Goal: Information Seeking & Learning: Find contact information

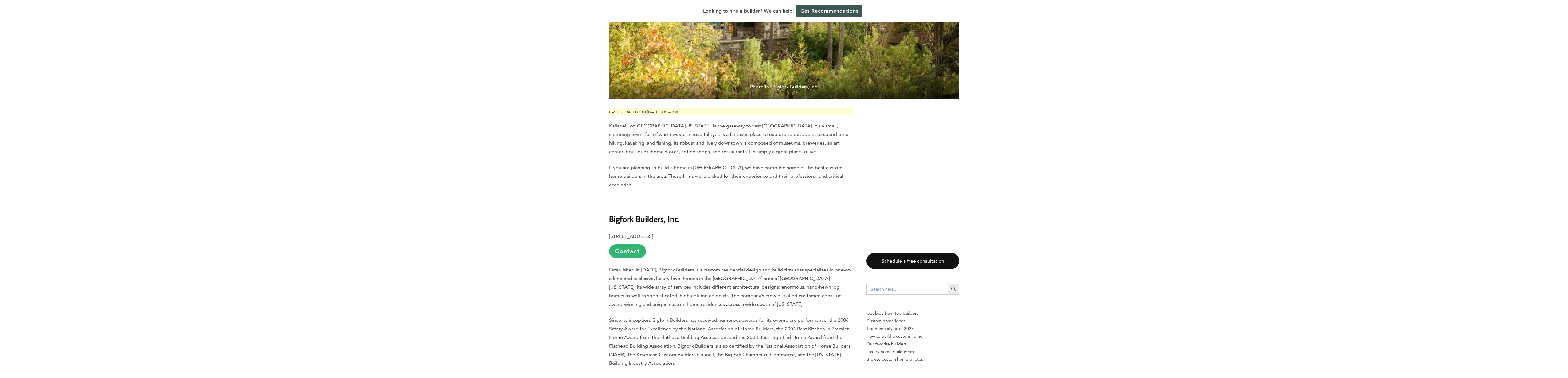
scroll to position [246, 0]
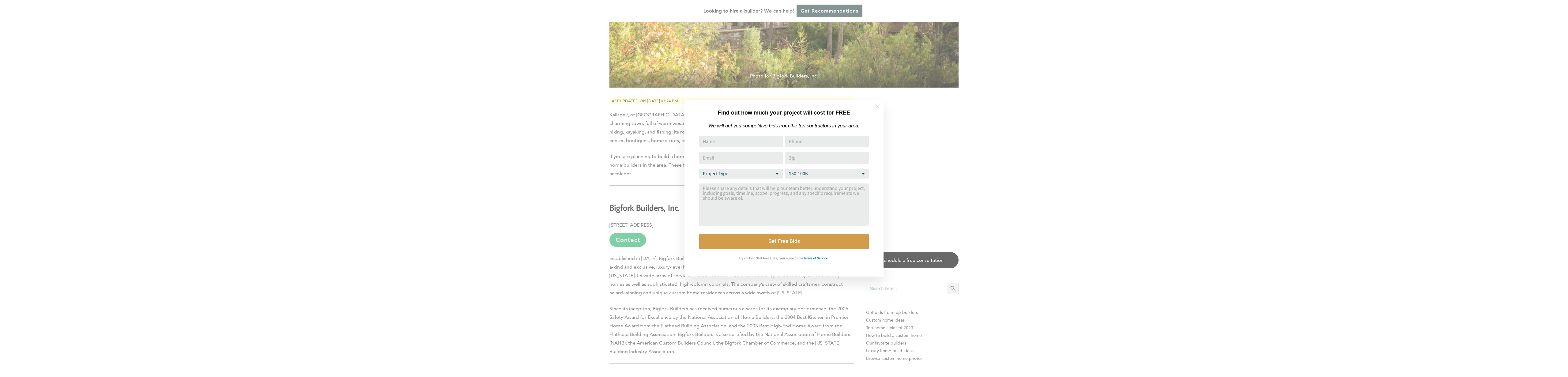
click at [881, 102] on button at bounding box center [877, 106] width 21 height 21
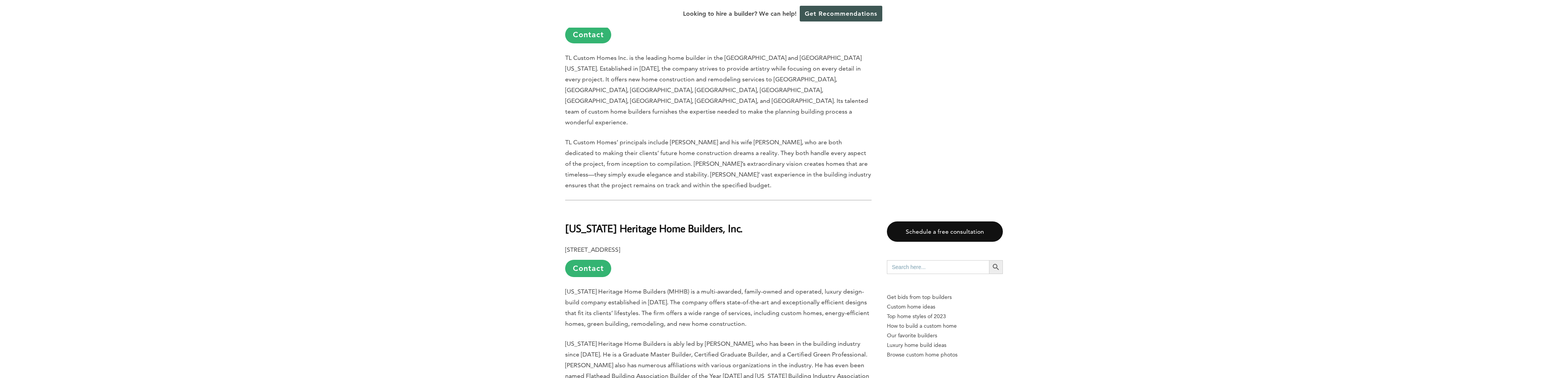
scroll to position [2331, 0]
click at [580, 261] on link "Contact" at bounding box center [588, 269] width 46 height 18
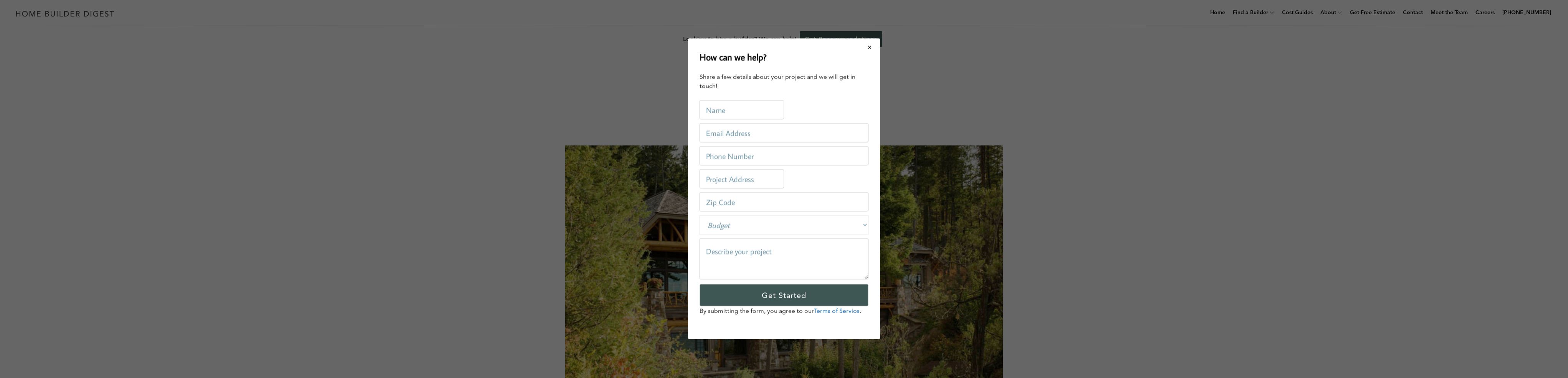
scroll to position [0, 0]
click at [871, 47] on button "Close modal" at bounding box center [872, 46] width 21 height 16
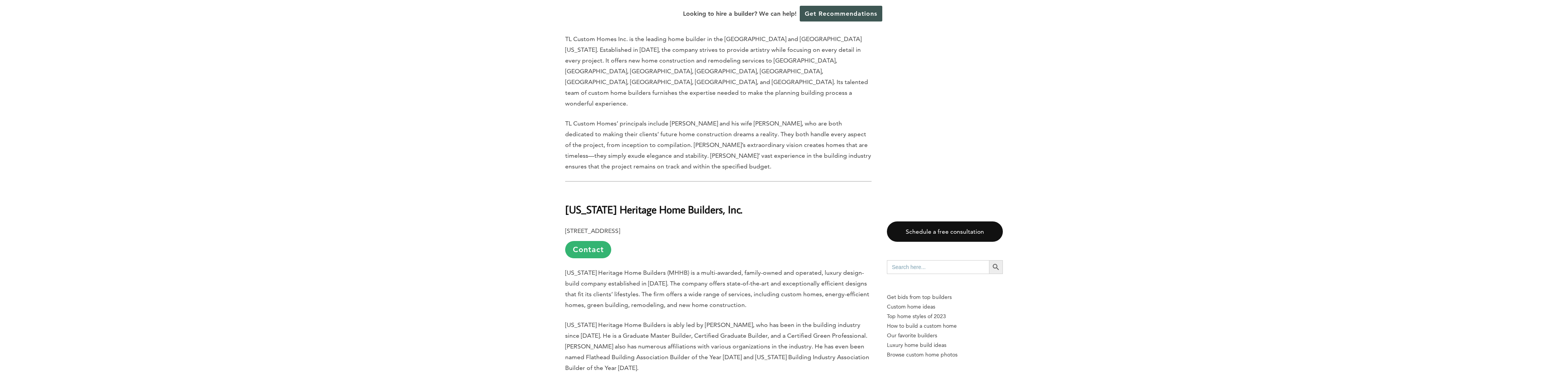
scroll to position [2331, 0]
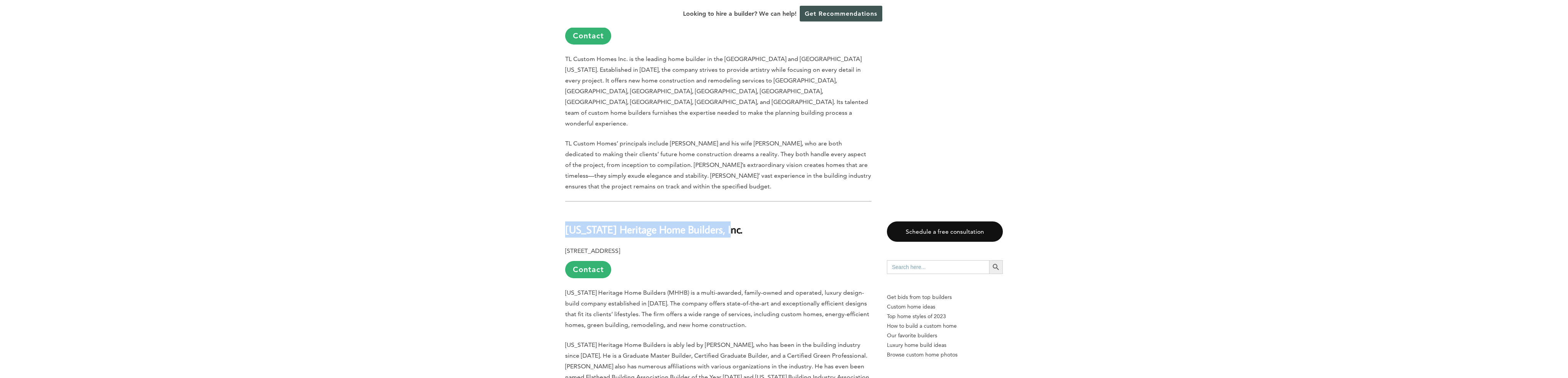
drag, startPoint x: 565, startPoint y: 103, endPoint x: 707, endPoint y: 111, distance: 142.2
click at [729, 210] on h2 "[US_STATE] Heritage Home Builders, Inc." at bounding box center [718, 223] width 306 height 27
copy b "[US_STATE] Heritage Home Builders, Inc"
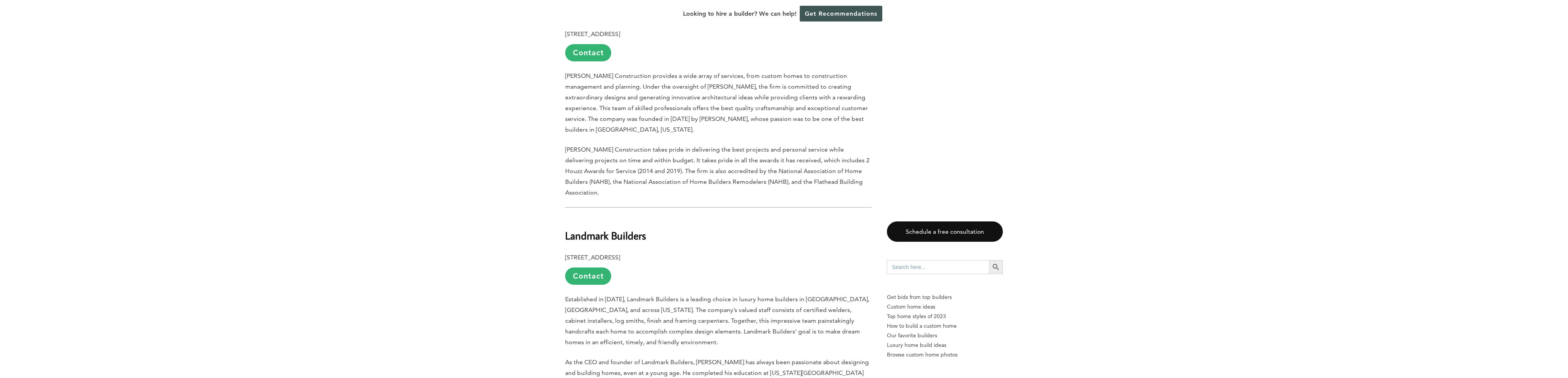
scroll to position [1626, 0]
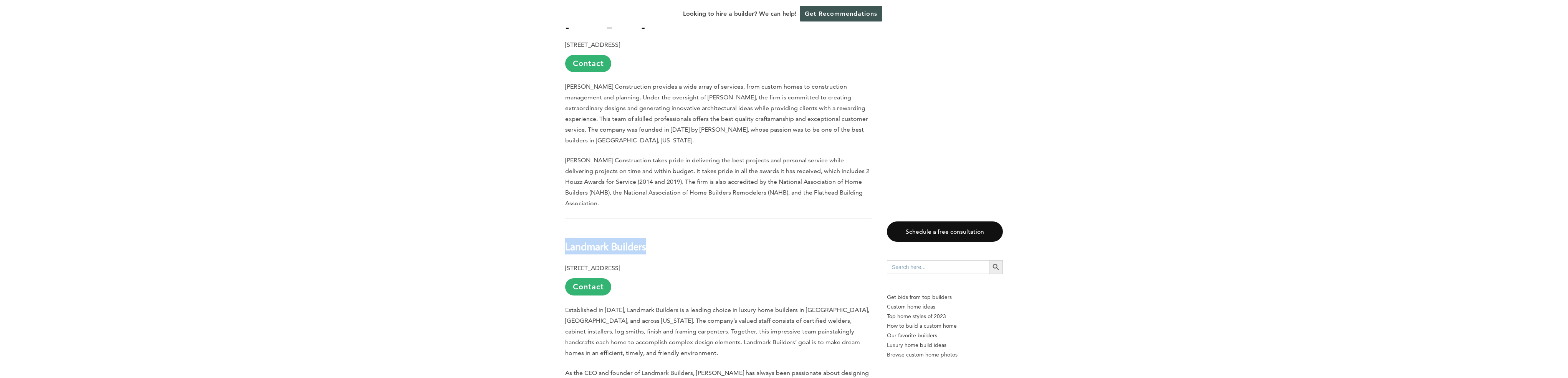
drag, startPoint x: 562, startPoint y: 151, endPoint x: 666, endPoint y: 156, distance: 104.1
click at [666, 156] on div "Last updated on [DATE] 03:24 pm [GEOGRAPHIC_DATA], of [GEOGRAPHIC_DATA][US_STAT…" at bounding box center [784, 366] width 462 height 3151
copy b "Landmark Builders"
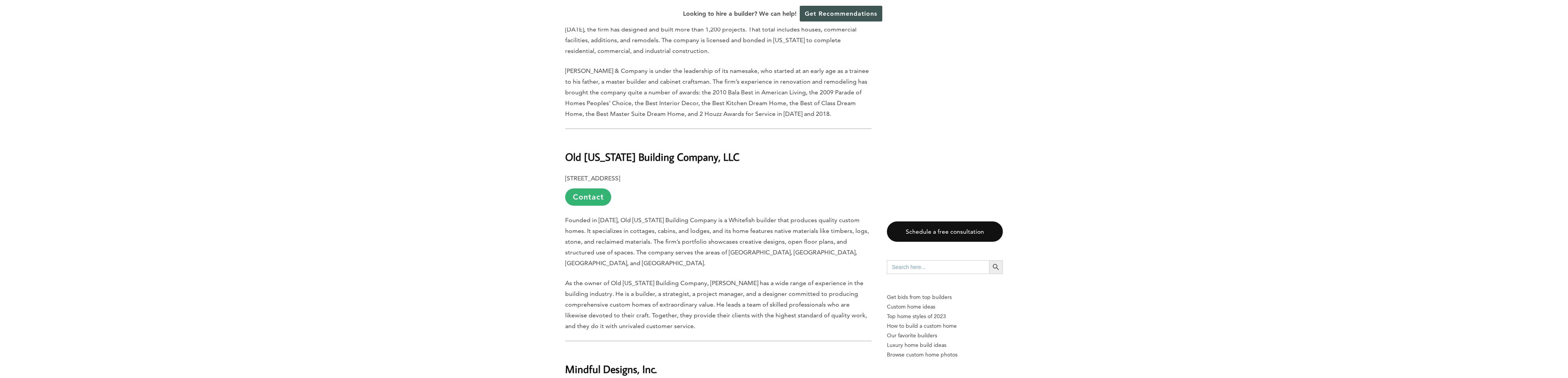
scroll to position [828, 0]
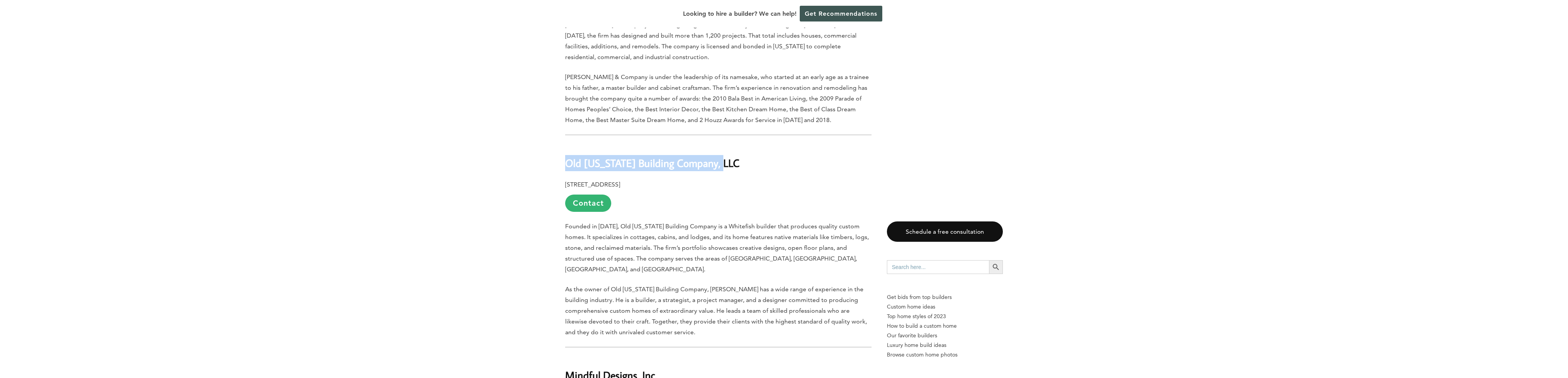
drag, startPoint x: 564, startPoint y: 133, endPoint x: 724, endPoint y: 140, distance: 160.2
copy b "Old [US_STATE] Building Company, LLC"
